Goal: Transaction & Acquisition: Book appointment/travel/reservation

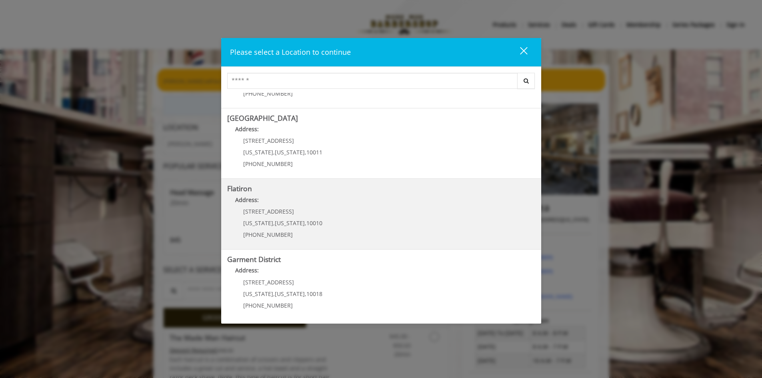
scroll to position [126, 0]
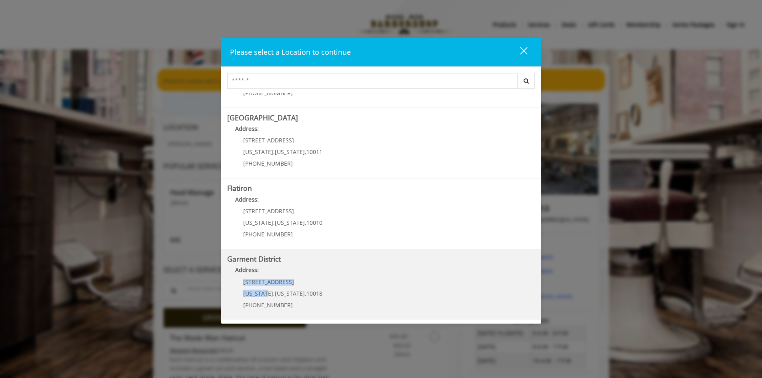
drag, startPoint x: 244, startPoint y: 282, endPoint x: 268, endPoint y: 294, distance: 27.0
click at [268, 294] on div "[STREET_ADDRESS][US_STATE][US_STATE] (212) 997-4247" at bounding box center [276, 296] width 99 height 35
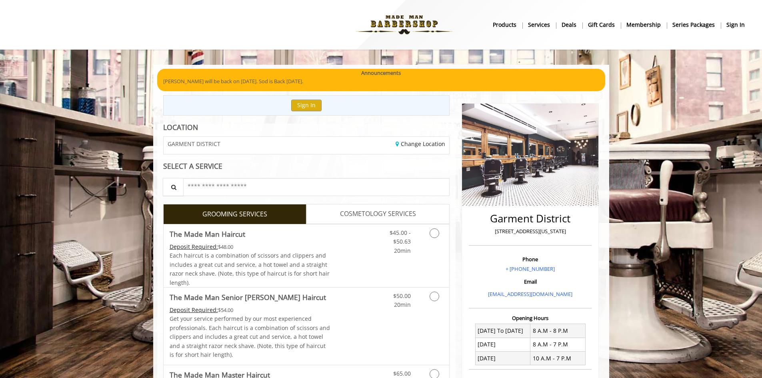
click at [512, 233] on p "[STREET_ADDRESS][US_STATE]" at bounding box center [530, 231] width 119 height 8
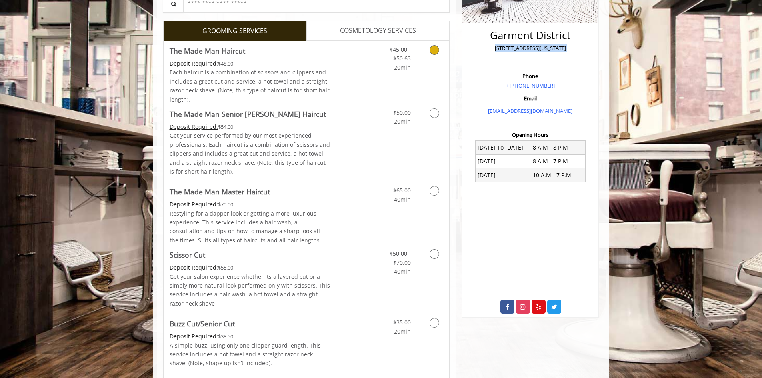
scroll to position [200, 0]
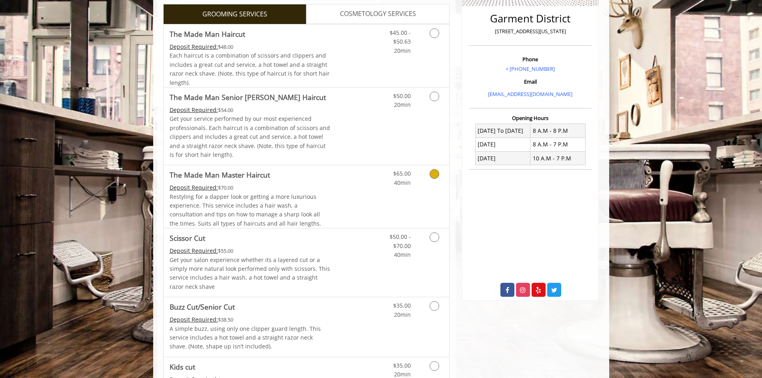
click at [361, 180] on link "Discounted Price" at bounding box center [354, 196] width 48 height 63
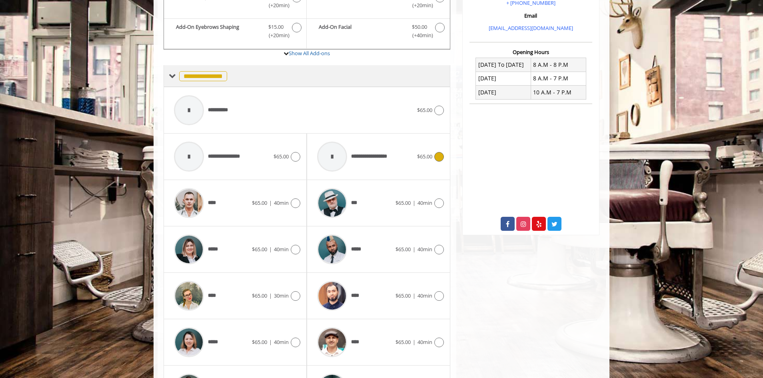
scroll to position [208, 0]
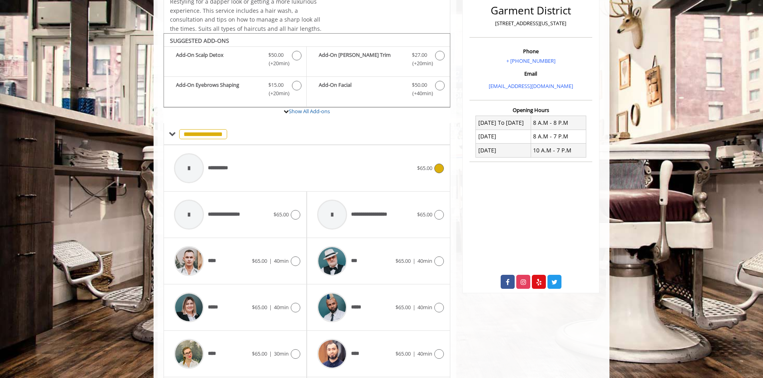
click at [442, 170] on icon at bounding box center [439, 169] width 10 height 10
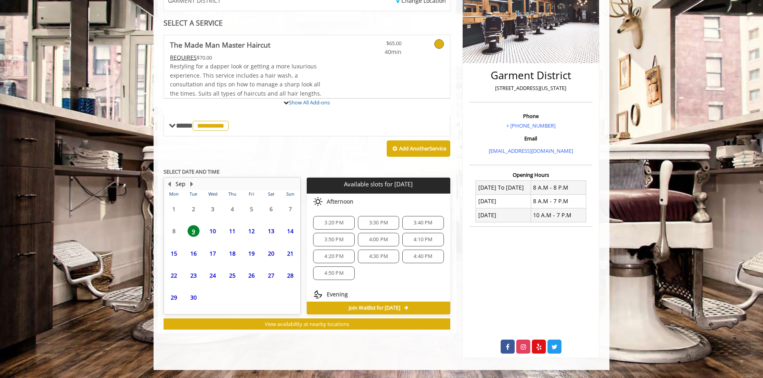
scroll to position [192, 0]
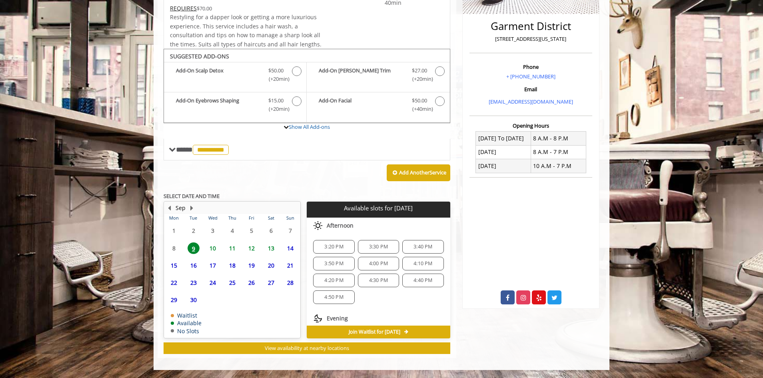
click at [211, 248] on span "10" at bounding box center [213, 248] width 12 height 12
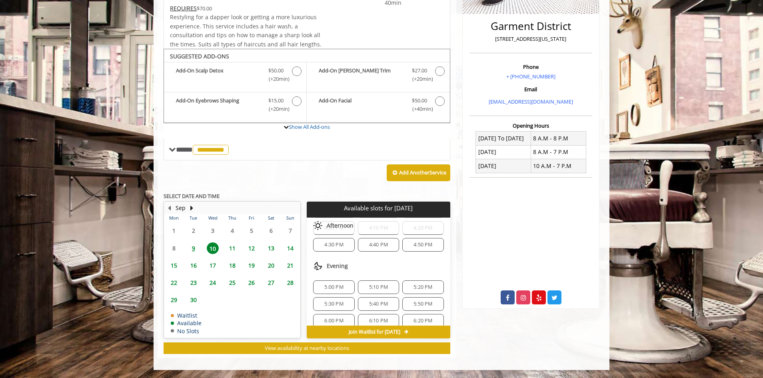
scroll to position [320, 0]
click at [332, 280] on span "5:00 PM" at bounding box center [333, 280] width 19 height 6
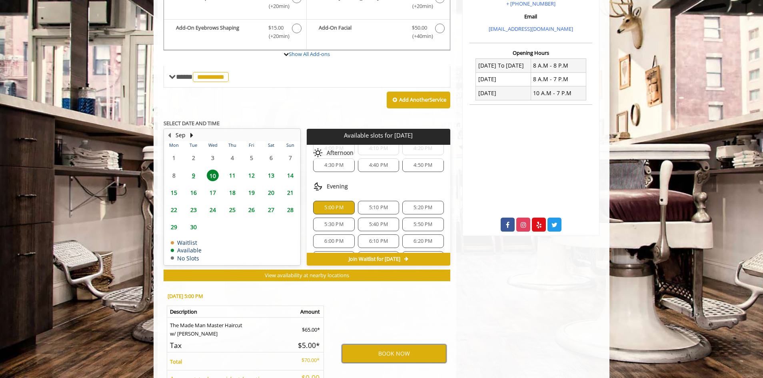
scroll to position [257, 0]
